Goal: Communication & Community: Answer question/provide support

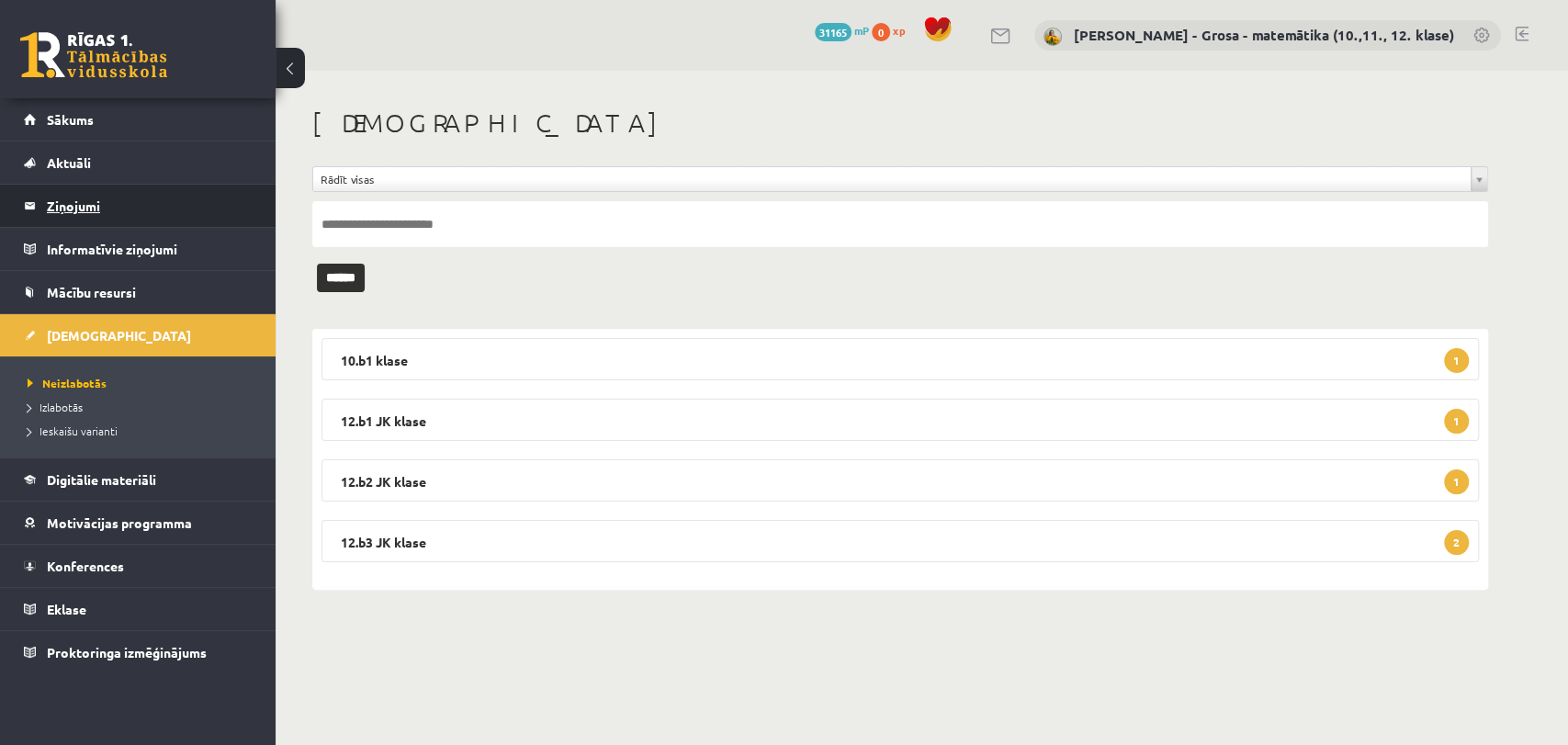
click at [104, 222] on legend "Ziņojumi 0" at bounding box center [149, 206] width 206 height 43
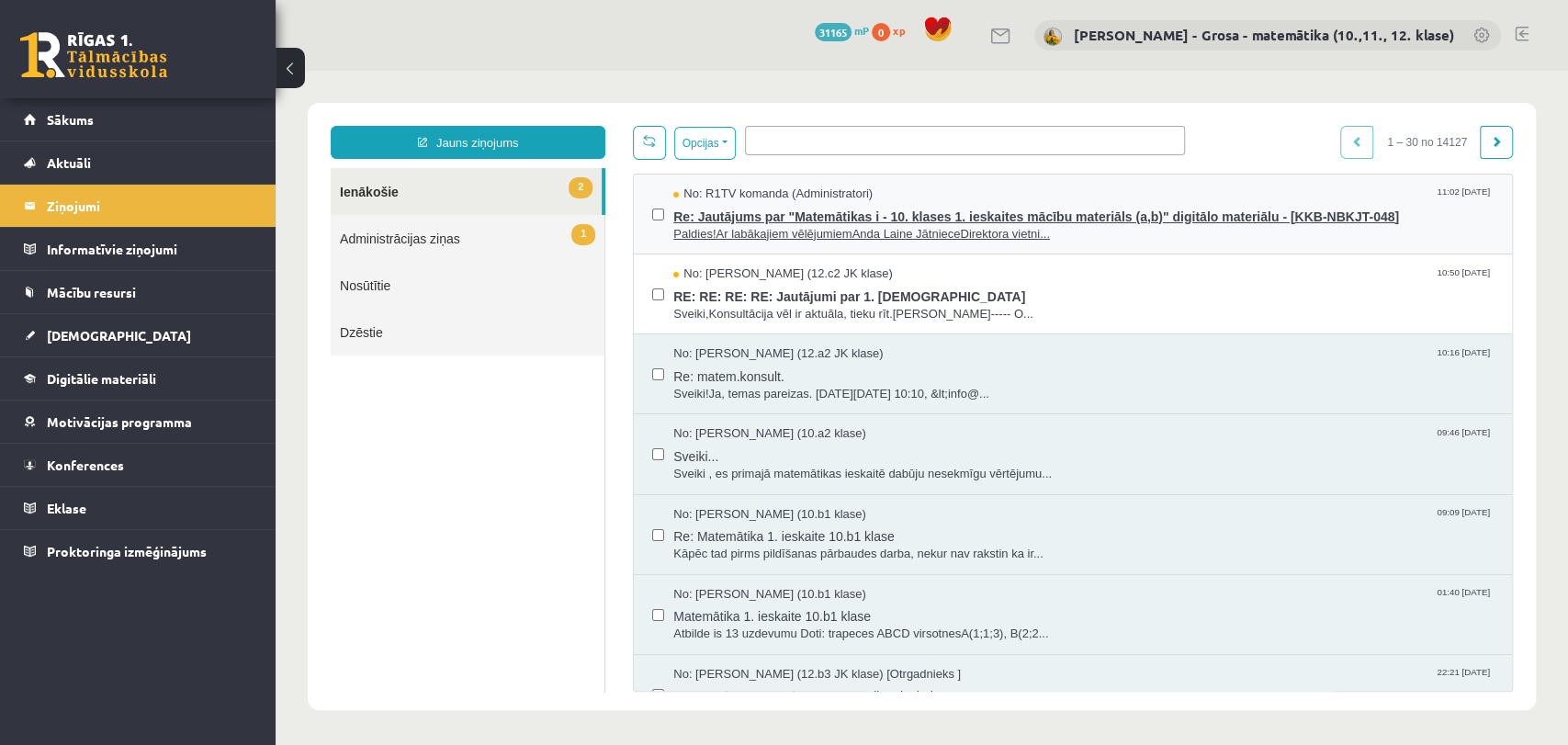
click at [940, 208] on span "Re: Jautājums par "Matemātikas i - 10. klases 1. ieskaites mācību materiāls (a,…" at bounding box center [1083, 214] width 820 height 23
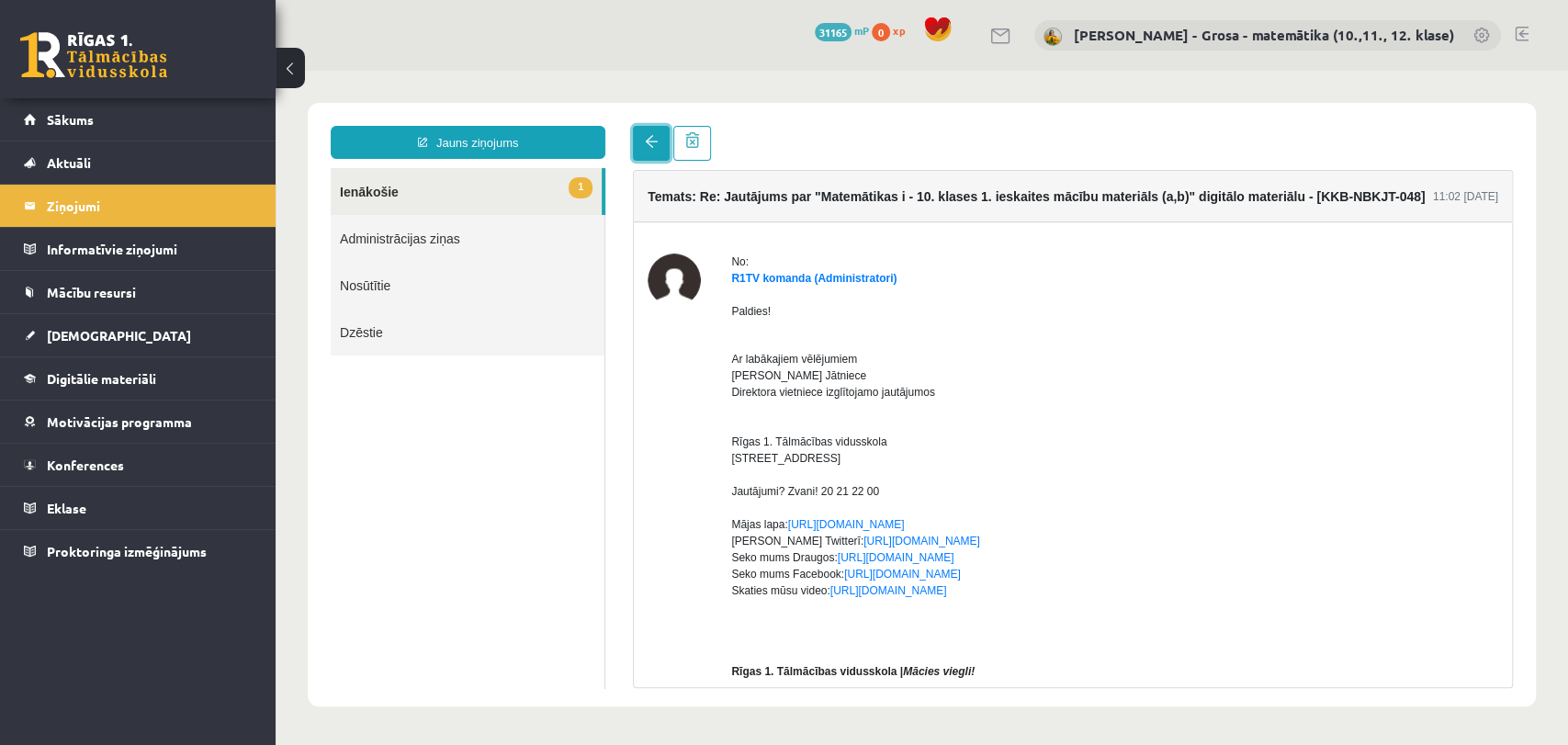
click at [654, 144] on span at bounding box center [651, 141] width 13 height 13
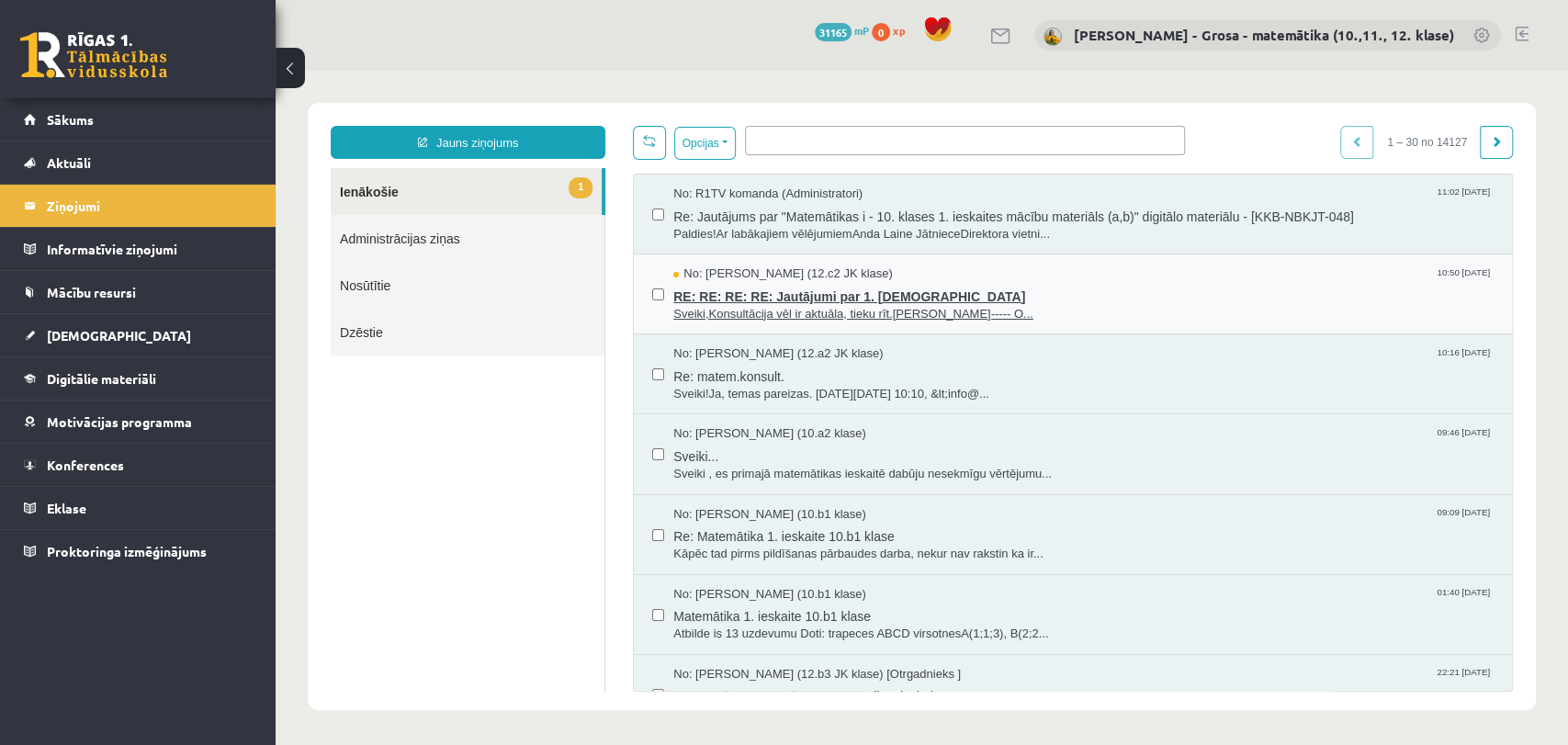
click at [860, 316] on span "Sveiki,Konsultācija vēl ir aktuāla, tieku rīt.[PERSON_NAME]----- O..." at bounding box center [1083, 315] width 820 height 18
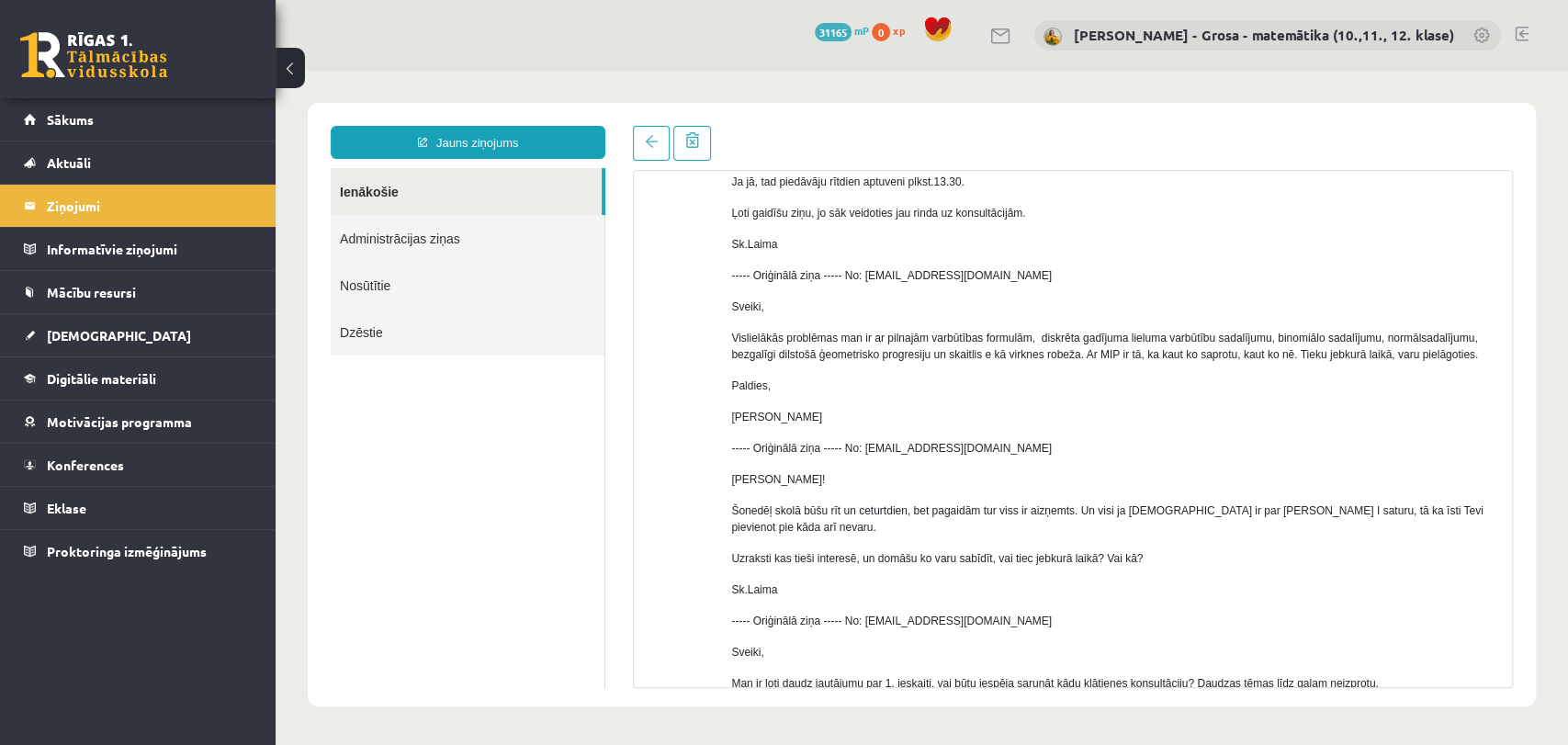
scroll to position [492, 0]
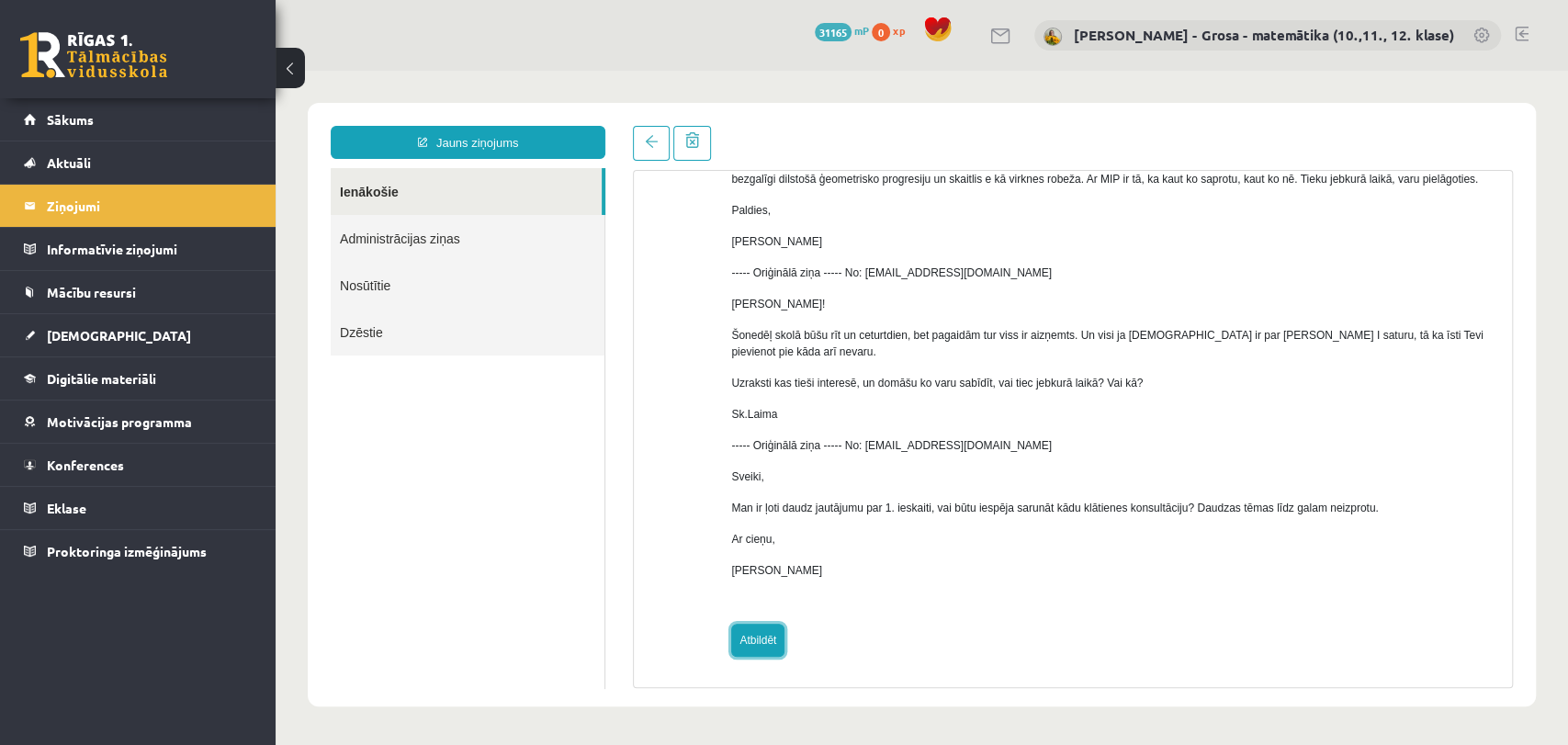
click at [781, 643] on link "Atbildēt" at bounding box center [759, 640] width 54 height 33
type input "**********"
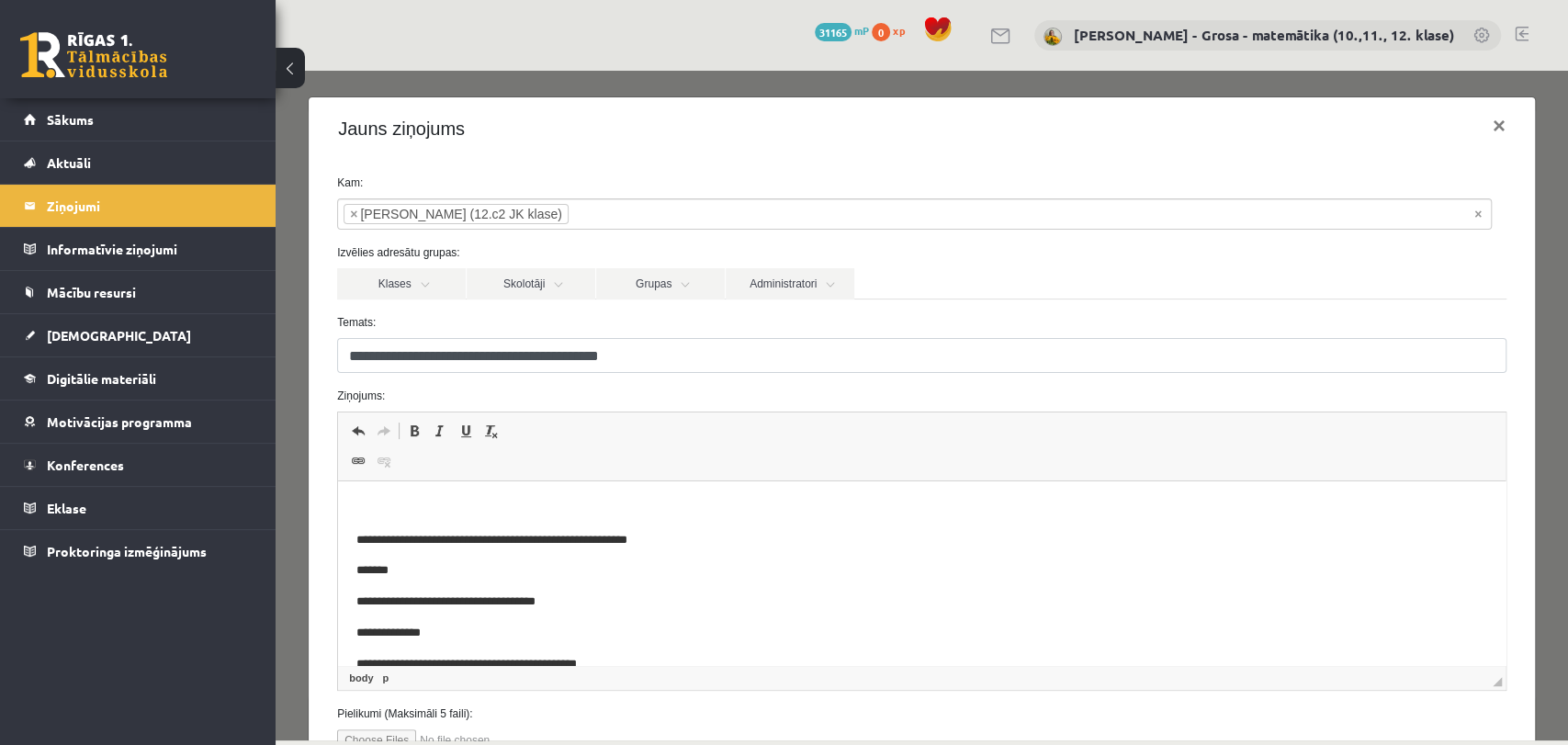
click at [610, 508] on p "Bagātinātā teksta redaktors, wiswyg-editor-47433738877580-1760343521-298" at bounding box center [923, 509] width 1132 height 19
click at [706, 539] on p "**********" at bounding box center [907, 540] width 1101 height 19
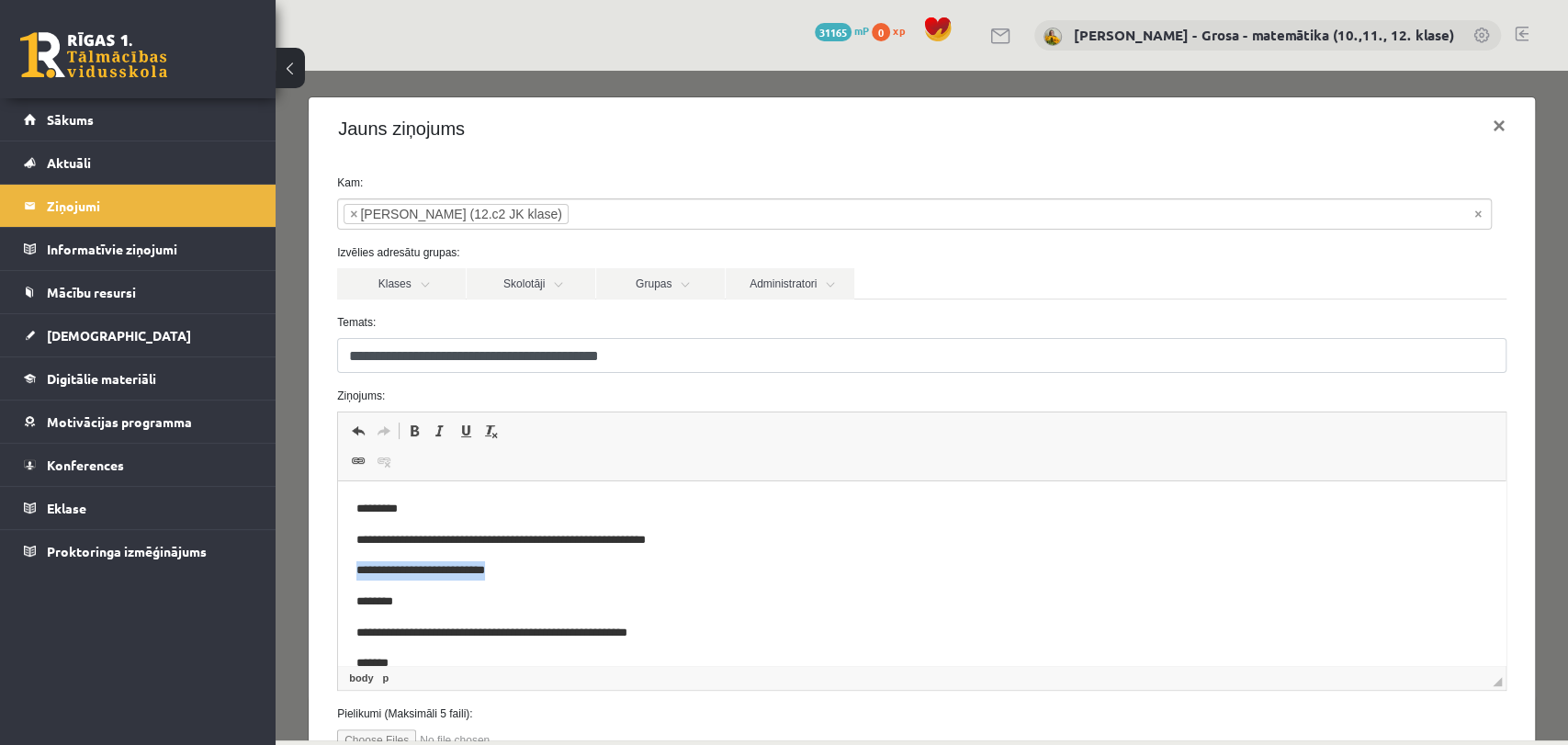
drag, startPoint x: 564, startPoint y: 564, endPoint x: 400, endPoint y: 975, distance: 442.5
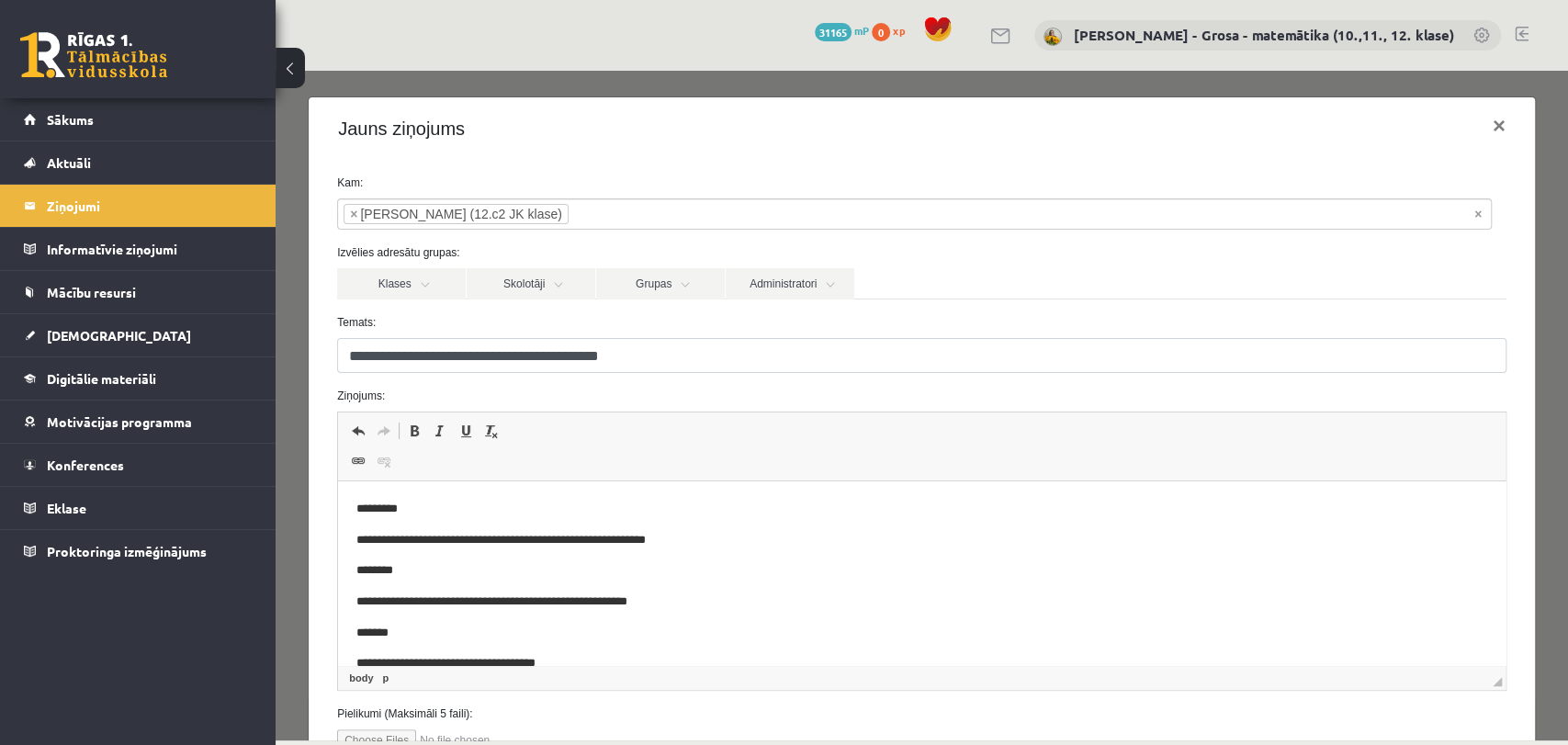
click at [709, 538] on p "**********" at bounding box center [907, 540] width 1101 height 19
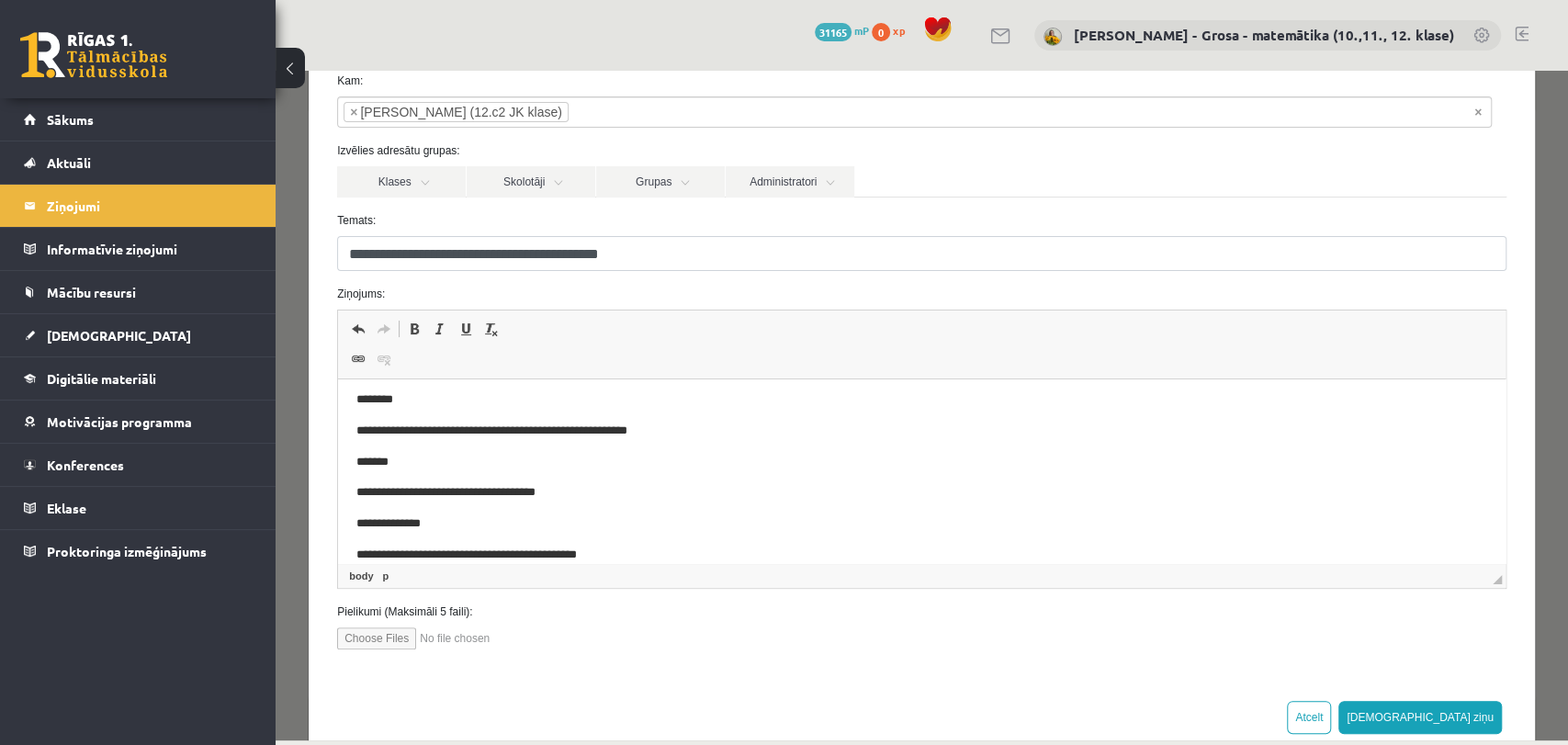
scroll to position [102, 0]
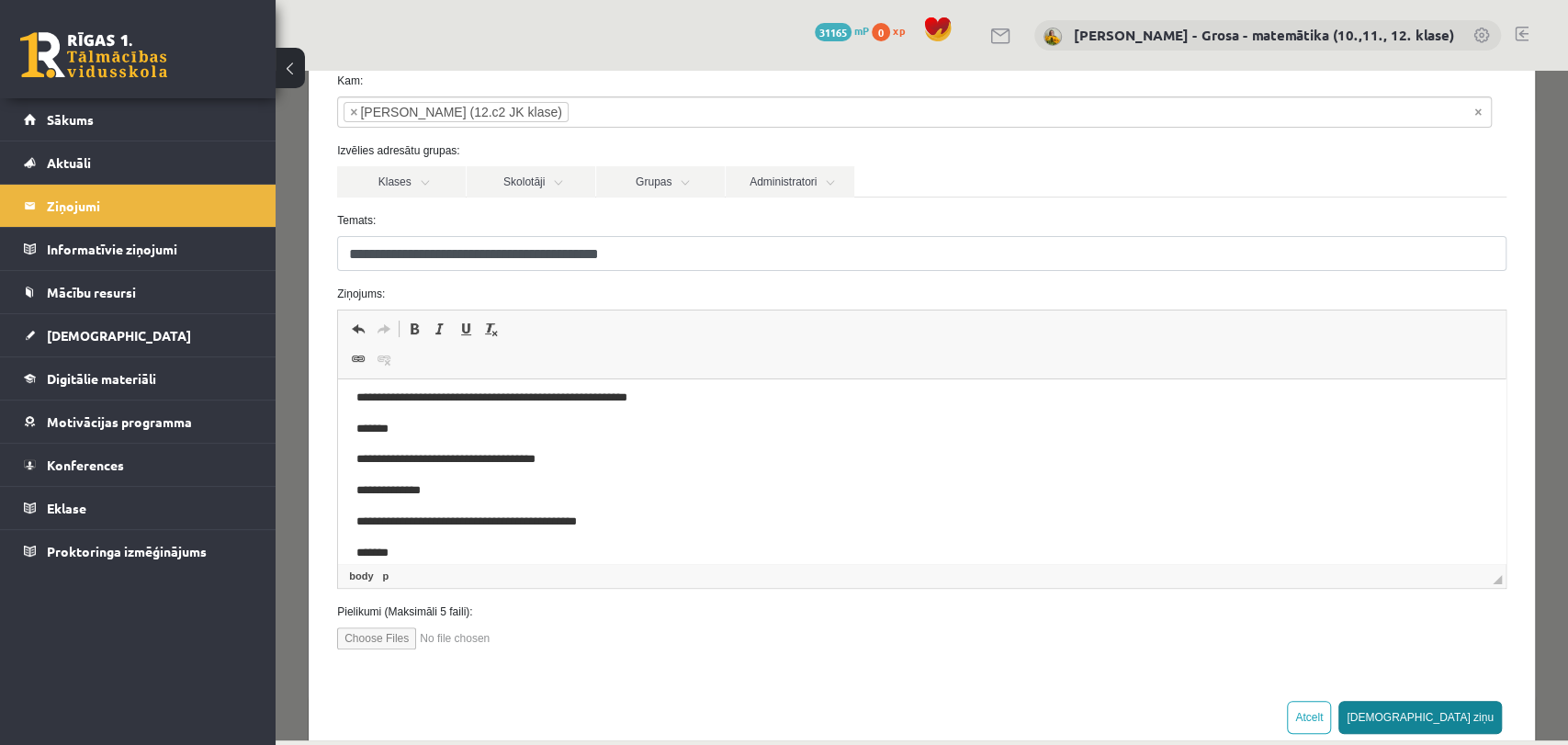
click at [1471, 730] on button "[DEMOGRAPHIC_DATA] ziņu" at bounding box center [1420, 717] width 163 height 33
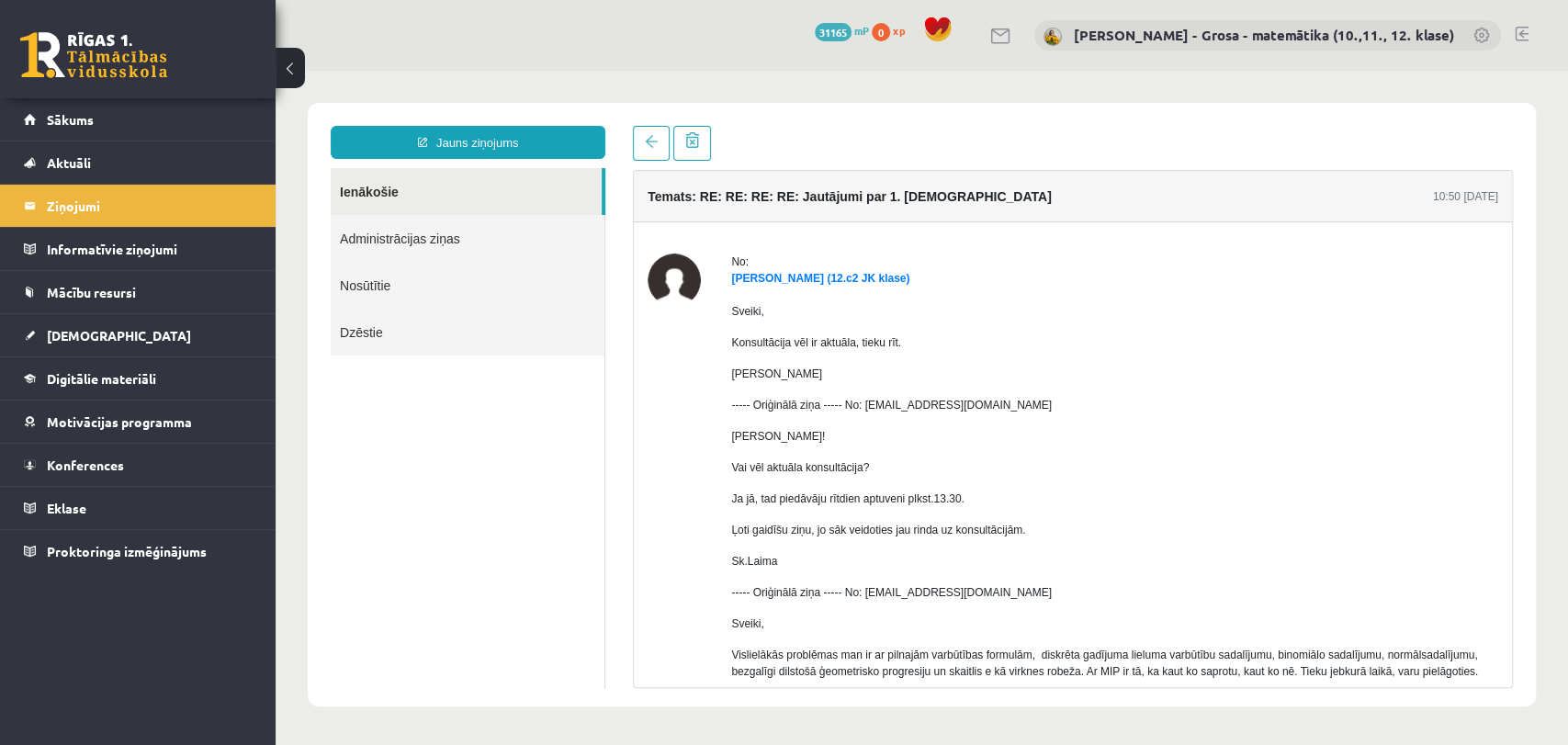
scroll to position [0, 0]
click at [467, 192] on link "Ienākošie" at bounding box center [466, 191] width 271 height 47
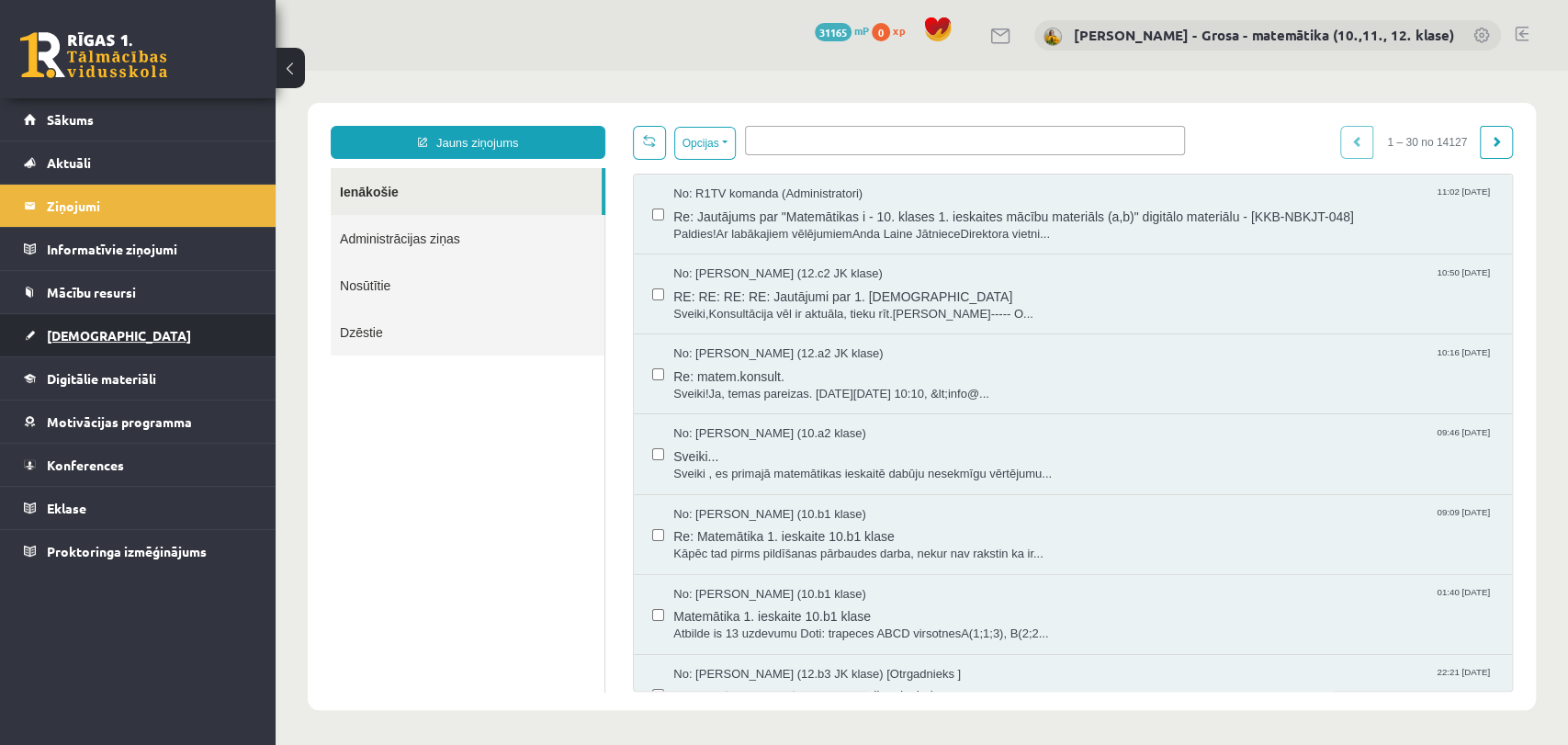
click at [89, 332] on span "[DEMOGRAPHIC_DATA]" at bounding box center [118, 335] width 144 height 17
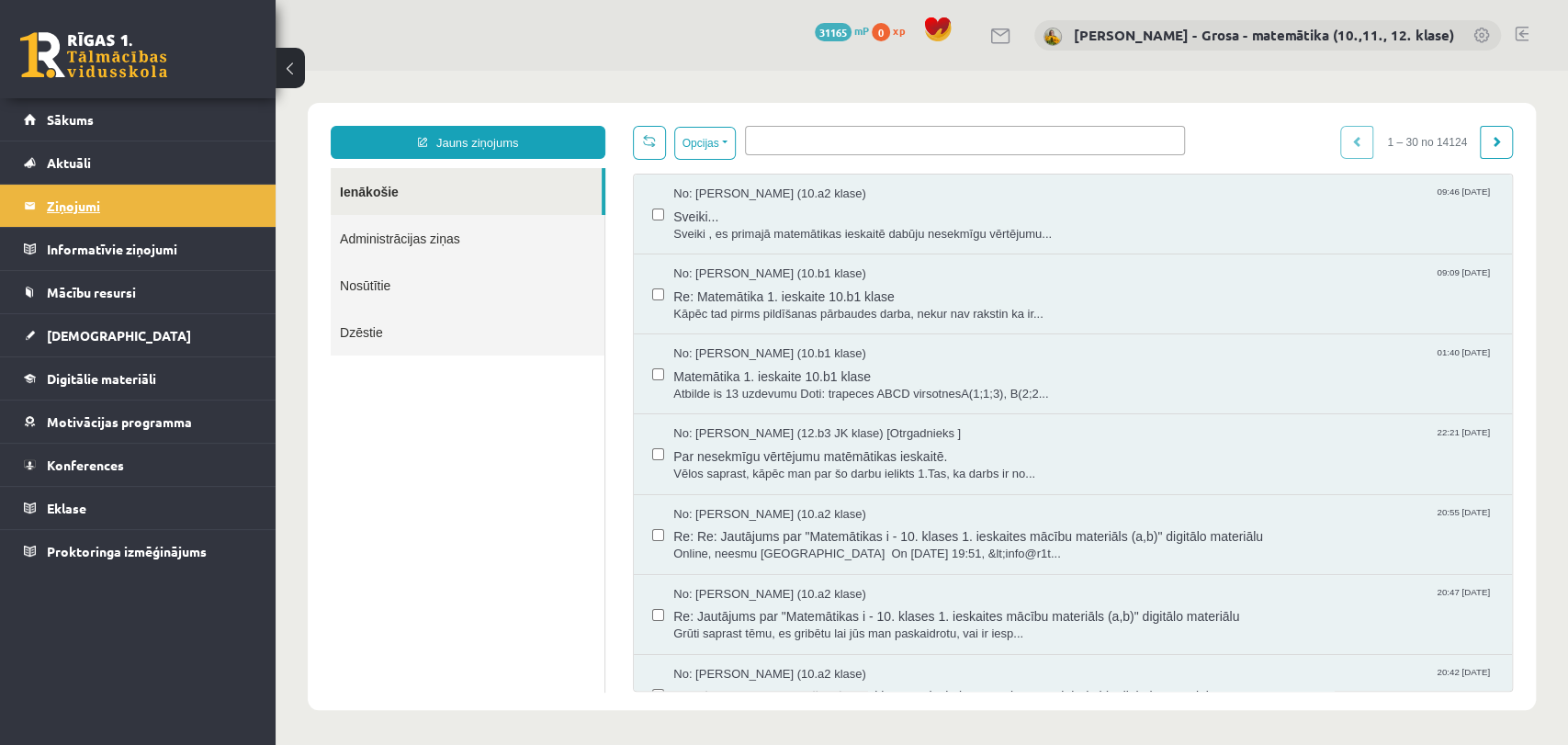
click at [190, 202] on legend "Ziņojumi 0" at bounding box center [149, 206] width 206 height 43
